Goal: Register for event/course

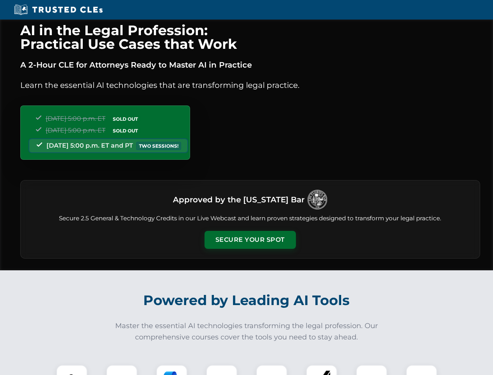
click at [250, 240] on button "Secure Your Spot" at bounding box center [249, 240] width 91 height 18
click at [72, 370] on img at bounding box center [71, 380] width 23 height 23
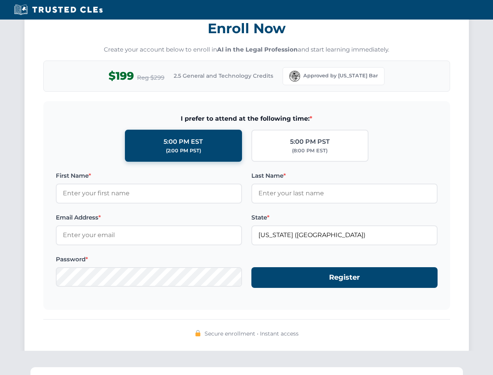
scroll to position [766, 0]
